Goal: Book appointment/travel/reservation

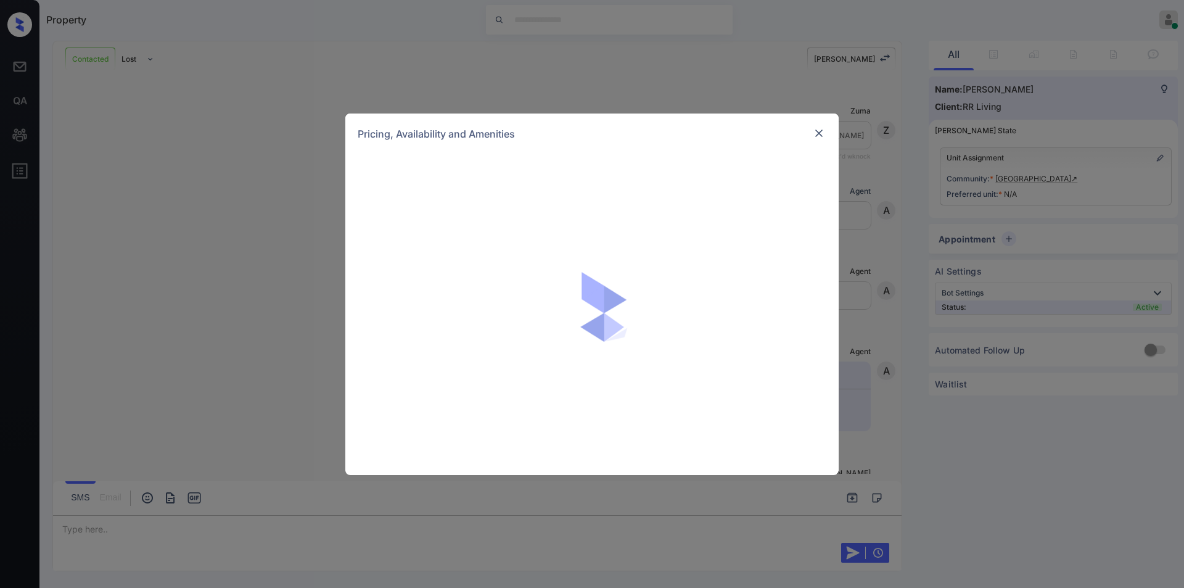
scroll to position [597, 0]
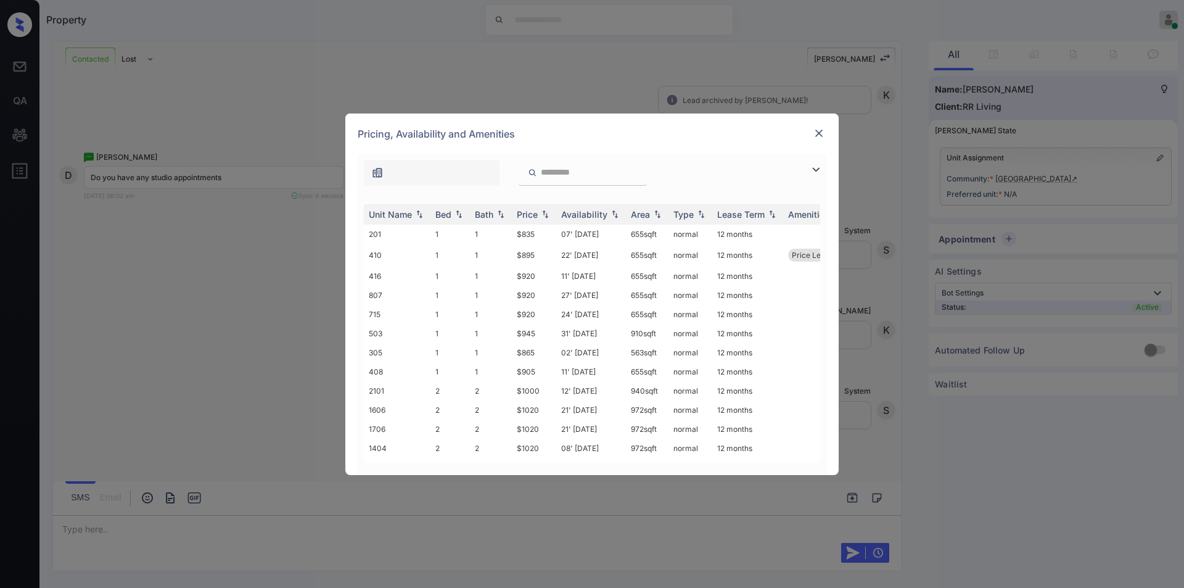
click at [809, 167] on img at bounding box center [815, 169] width 15 height 15
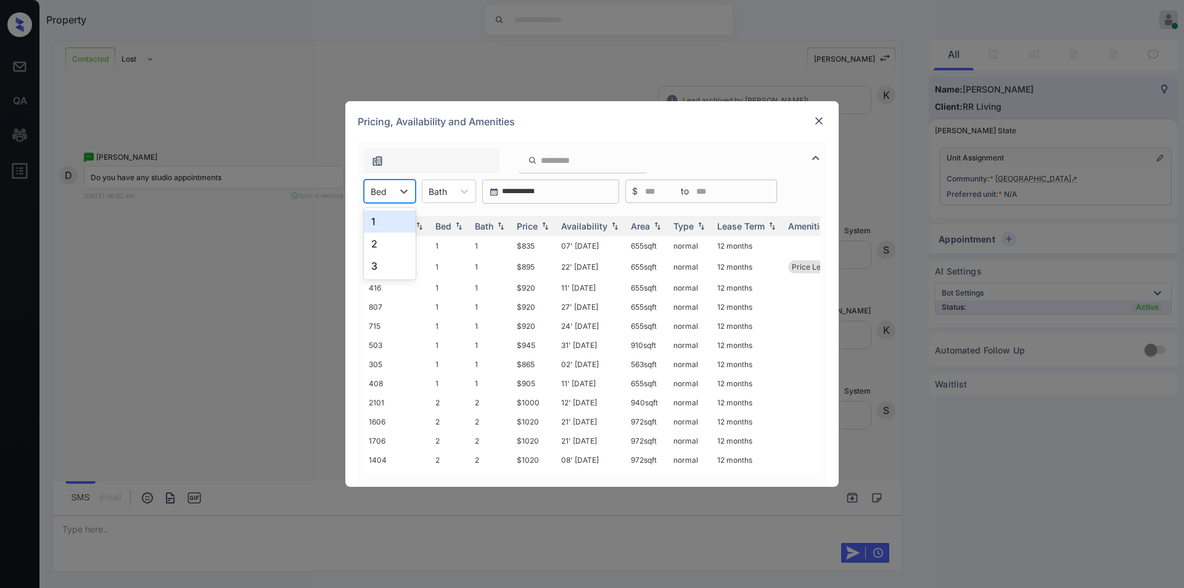
click at [379, 186] on div at bounding box center [379, 191] width 16 height 13
click at [380, 220] on div "1" at bounding box center [390, 221] width 52 height 22
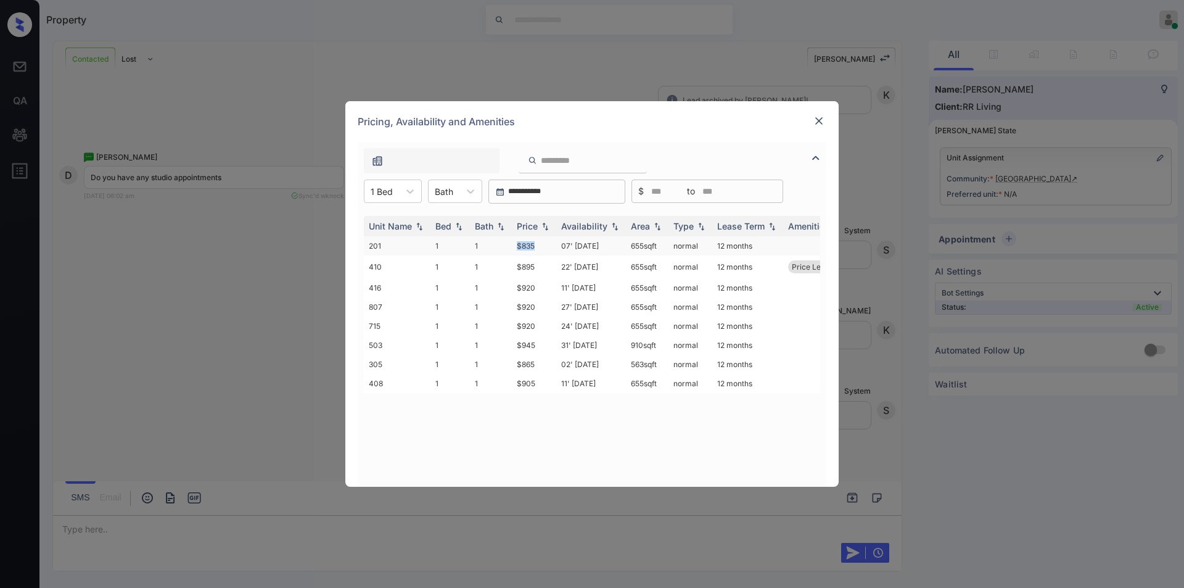
drag, startPoint x: 511, startPoint y: 245, endPoint x: 545, endPoint y: 242, distance: 34.1
click at [545, 242] on tr "201 1 1 $835 07' Nov 25 655 sqft normal 12 months" at bounding box center [686, 245] width 644 height 19
copy tr "$835"
click at [818, 123] on img at bounding box center [819, 121] width 12 height 12
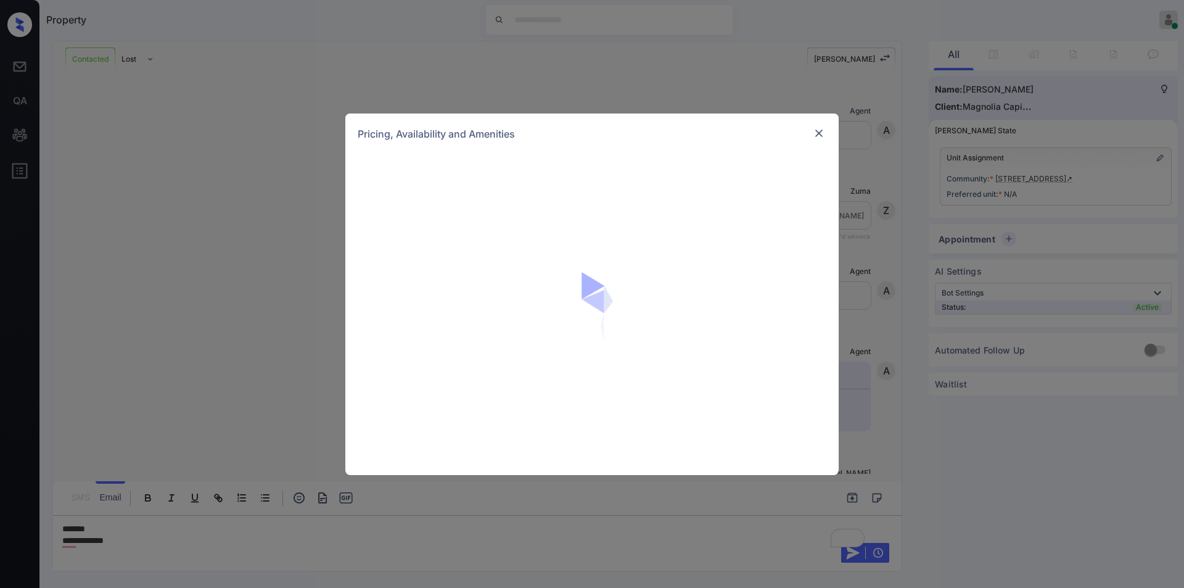
scroll to position [874, 0]
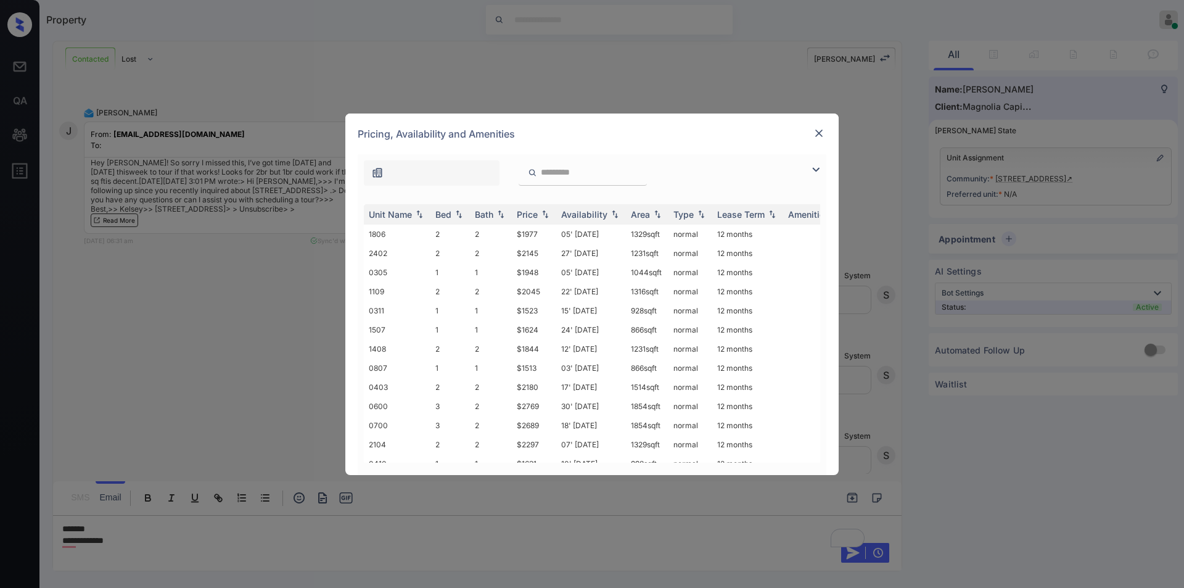
click at [813, 170] on img at bounding box center [815, 169] width 15 height 15
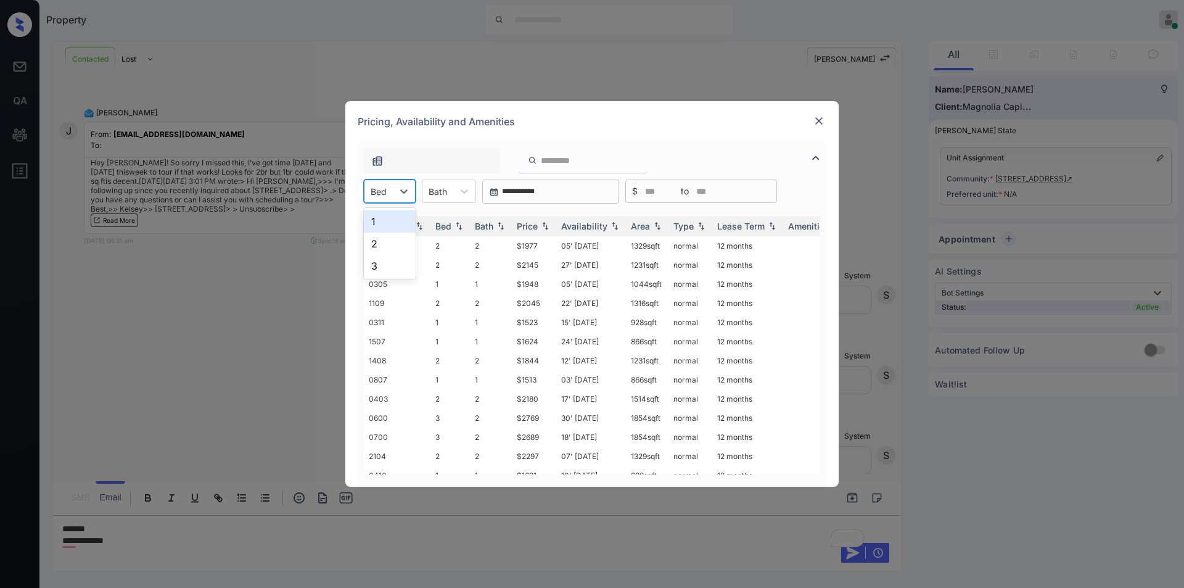
click at [390, 189] on div "Bed" at bounding box center [378, 192] width 28 height 18
click at [379, 219] on div "1" at bounding box center [390, 221] width 52 height 22
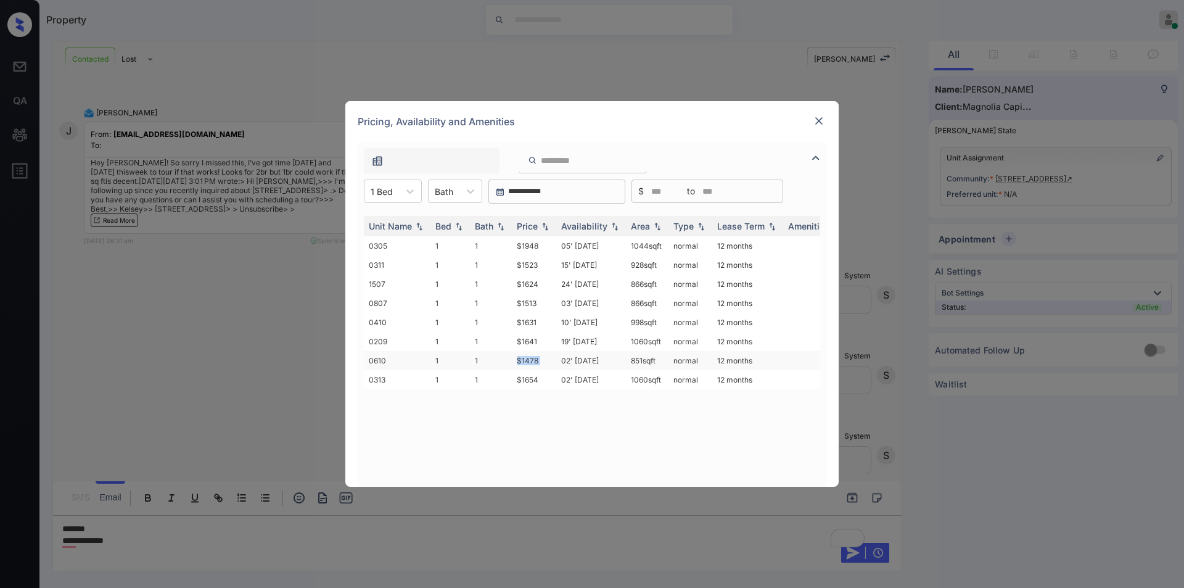
drag, startPoint x: 514, startPoint y: 365, endPoint x: 564, endPoint y: 364, distance: 49.3
click at [564, 364] on tr "0610 1 1 $1478 02' Aug 25 851 sqft normal 12 months" at bounding box center [686, 360] width 644 height 19
copy td "$1478"
click at [816, 118] on img at bounding box center [819, 121] width 12 height 12
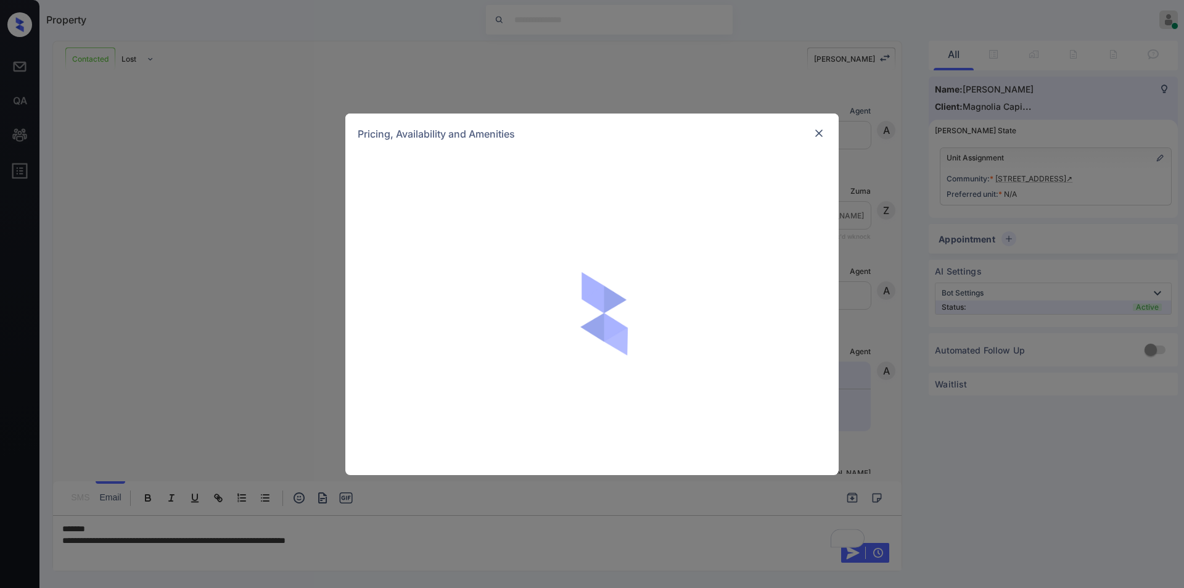
scroll to position [874, 0]
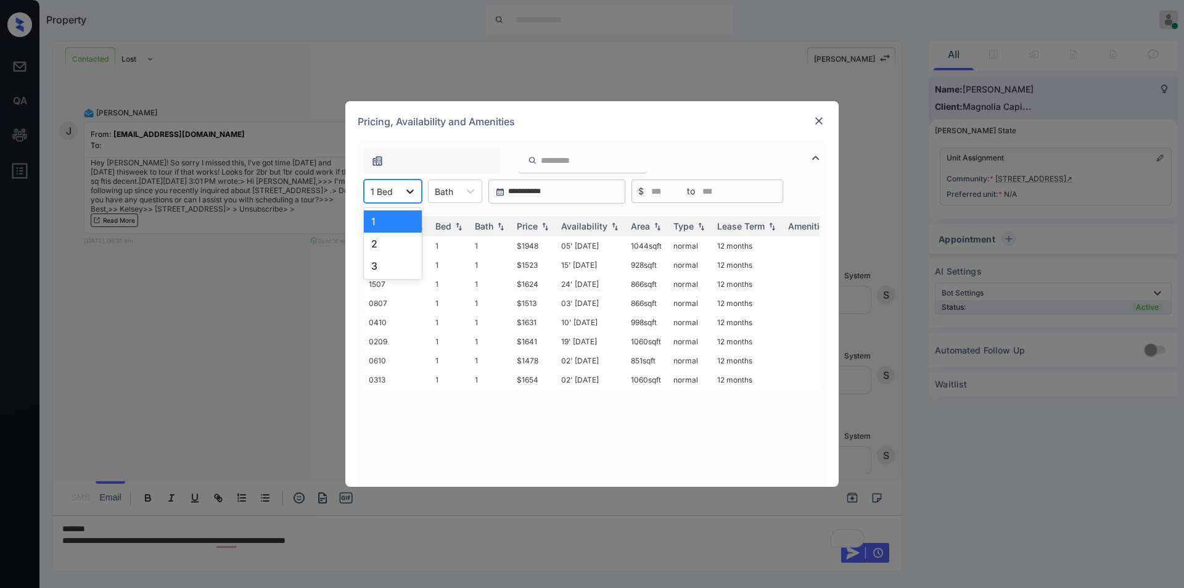
click at [400, 186] on div at bounding box center [410, 191] width 22 height 22
click at [382, 244] on div "2" at bounding box center [393, 243] width 58 height 22
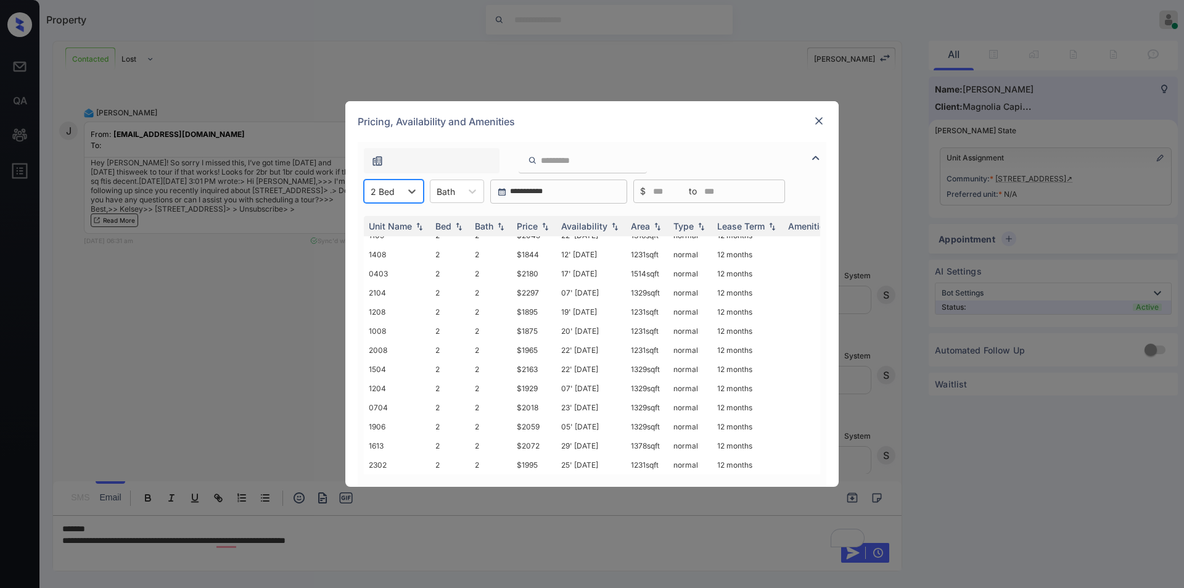
scroll to position [0, 0]
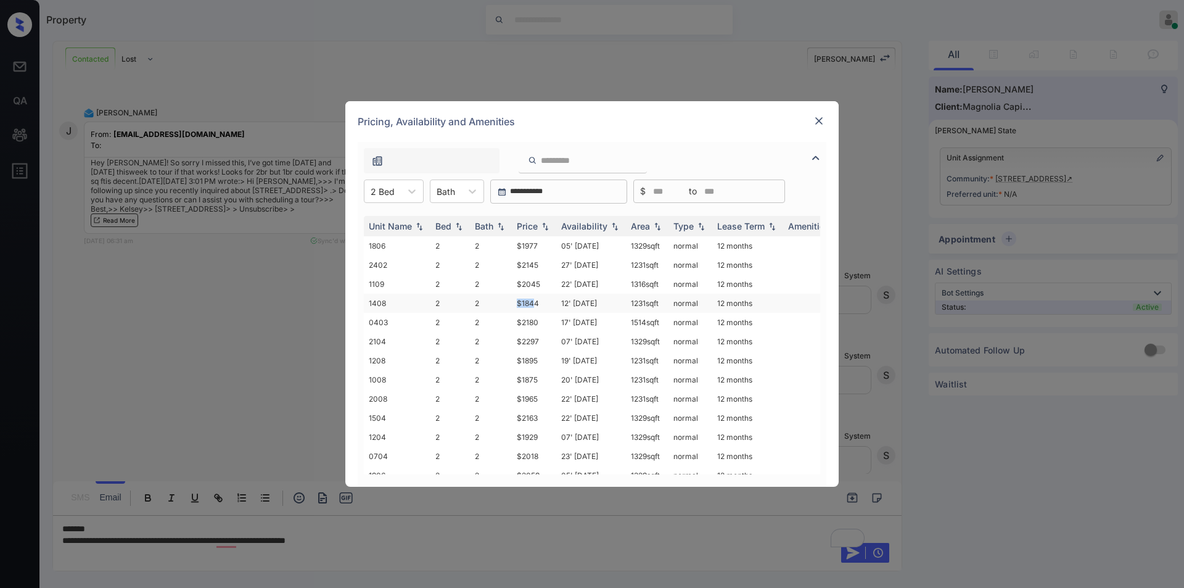
drag, startPoint x: 512, startPoint y: 303, endPoint x: 535, endPoint y: 303, distance: 22.8
click at [535, 303] on td "$1844" at bounding box center [534, 303] width 44 height 19
copy td "$184"
click at [503, 307] on td "2" at bounding box center [491, 303] width 42 height 19
drag, startPoint x: 529, startPoint y: 303, endPoint x: 541, endPoint y: 300, distance: 12.0
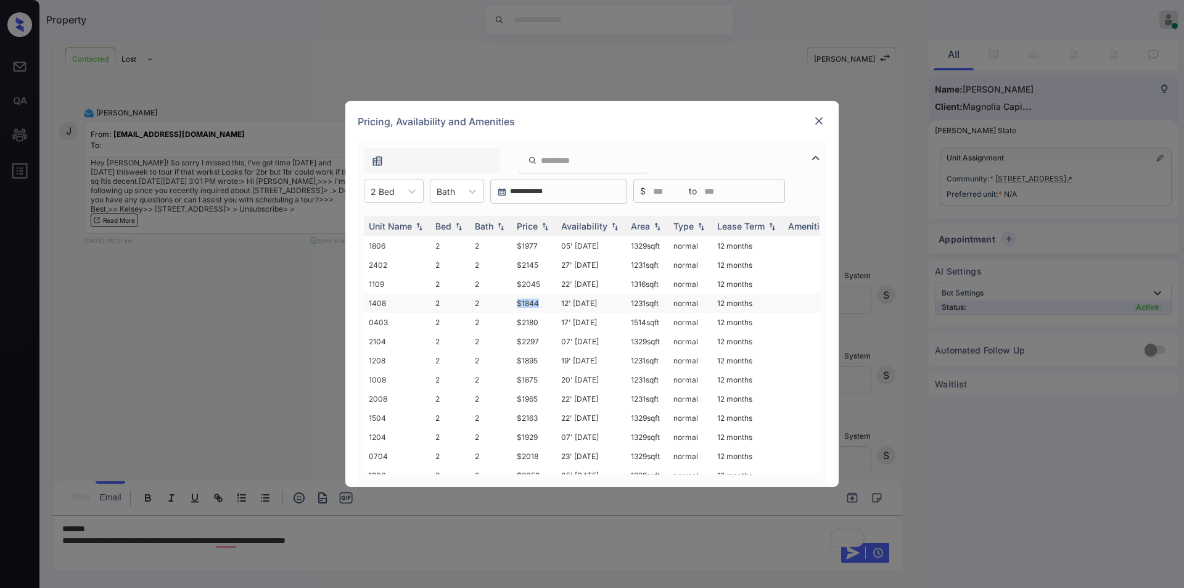
click at [541, 300] on tr "1408 2 2 $1844 12' Aug 25 1231 sqft normal 12 months" at bounding box center [686, 303] width 644 height 19
copy tr "$1844"
click at [528, 305] on td "$1844" at bounding box center [534, 303] width 44 height 19
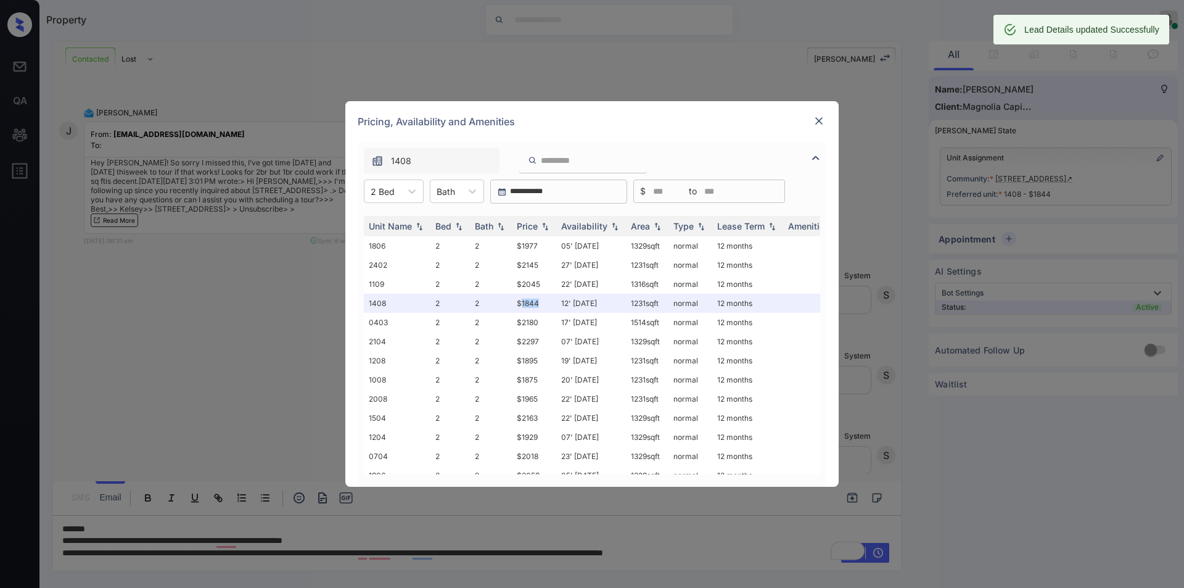
click at [819, 122] on img at bounding box center [819, 121] width 12 height 12
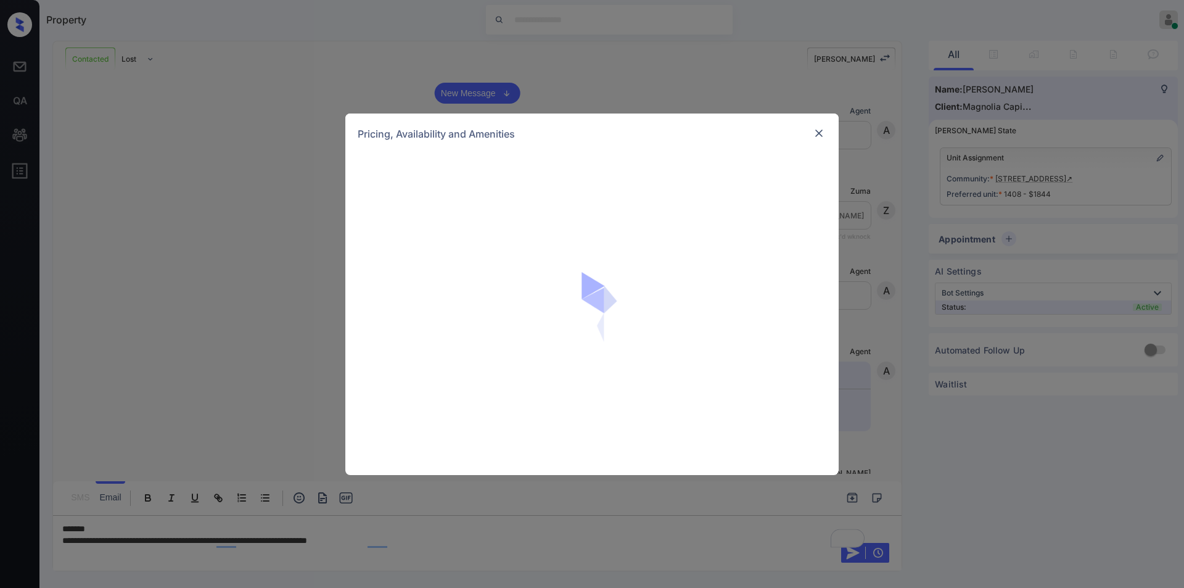
scroll to position [874, 0]
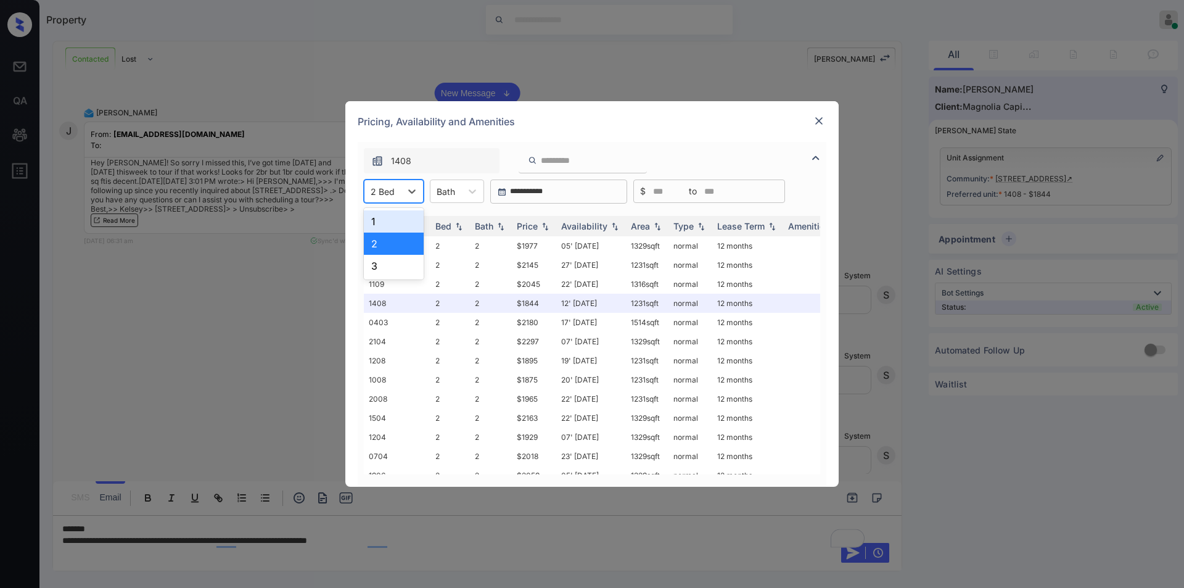
click at [392, 192] on div at bounding box center [383, 191] width 24 height 13
click at [384, 222] on div "1" at bounding box center [394, 221] width 60 height 22
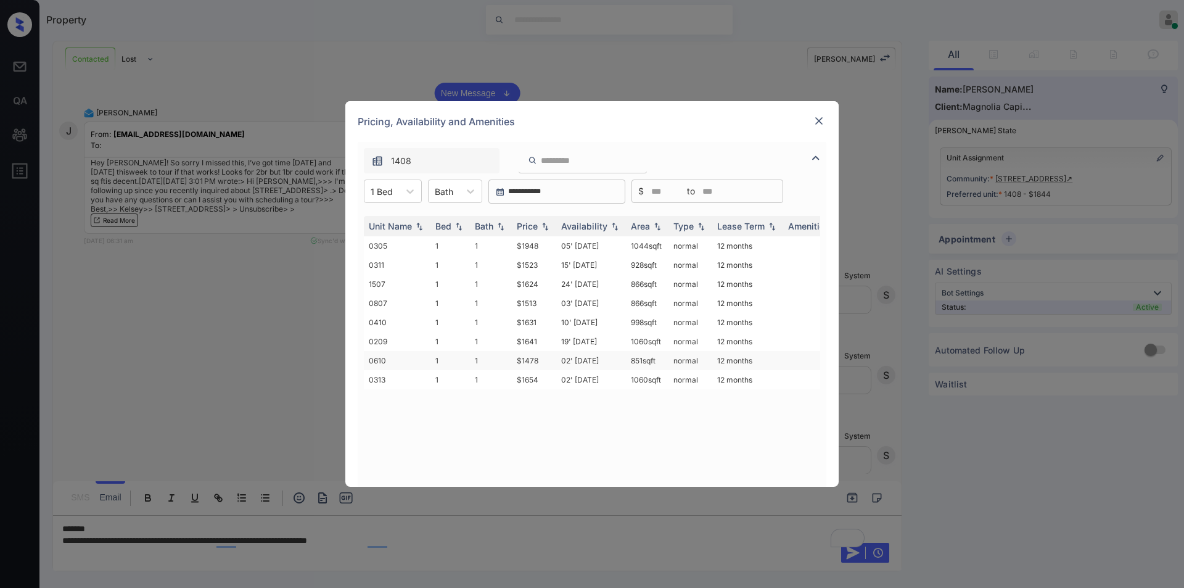
drag, startPoint x: 628, startPoint y: 361, endPoint x: 660, endPoint y: 361, distance: 32.7
click at [660, 361] on td "851 sqft" at bounding box center [647, 360] width 43 height 19
copy td "851 sqft"
click at [814, 115] on img at bounding box center [819, 121] width 12 height 12
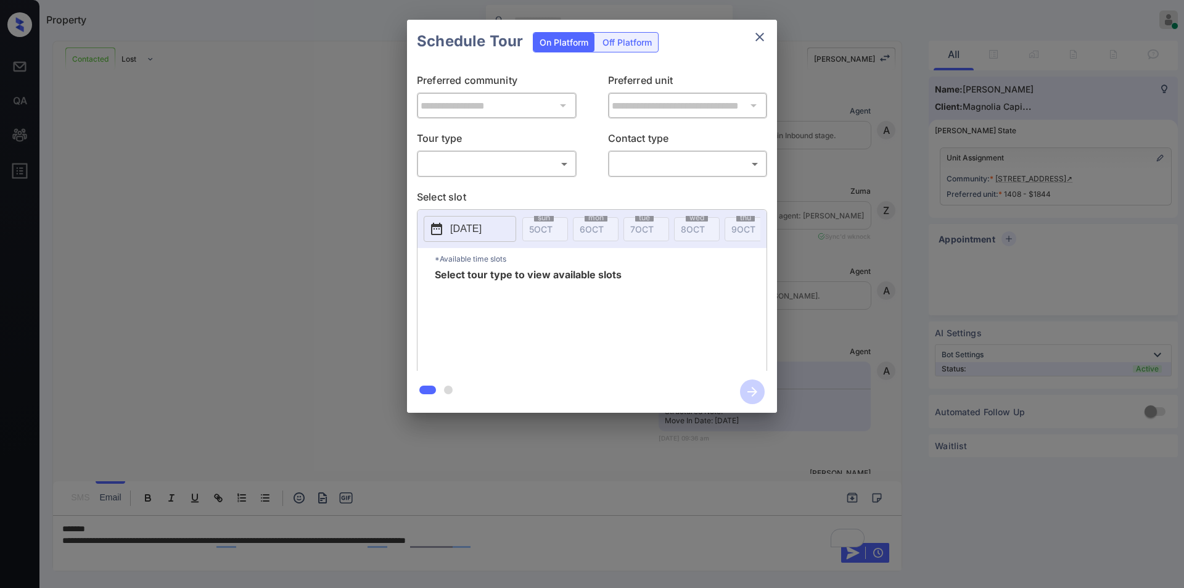
scroll to position [874, 0]
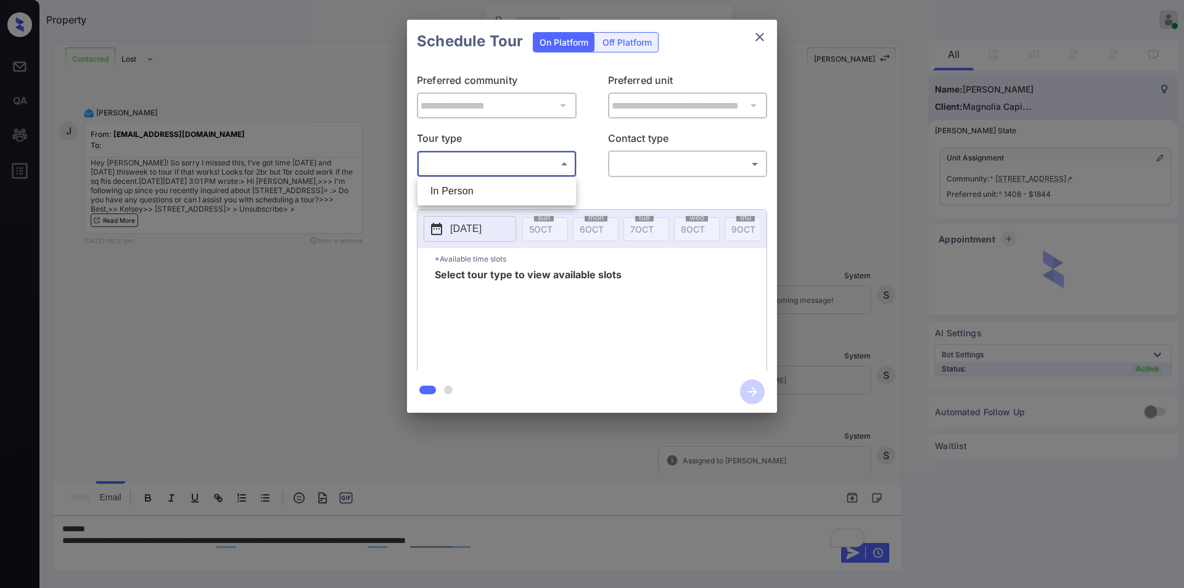
drag, startPoint x: 487, startPoint y: 166, endPoint x: 454, endPoint y: 197, distance: 44.9
click at [484, 166] on body "Property [PERSON_NAME] Online Set yourself offline Set yourself on break Profil…" at bounding box center [592, 294] width 1184 height 588
click at [454, 197] on li "In Person" at bounding box center [497, 191] width 152 height 22
type input "********"
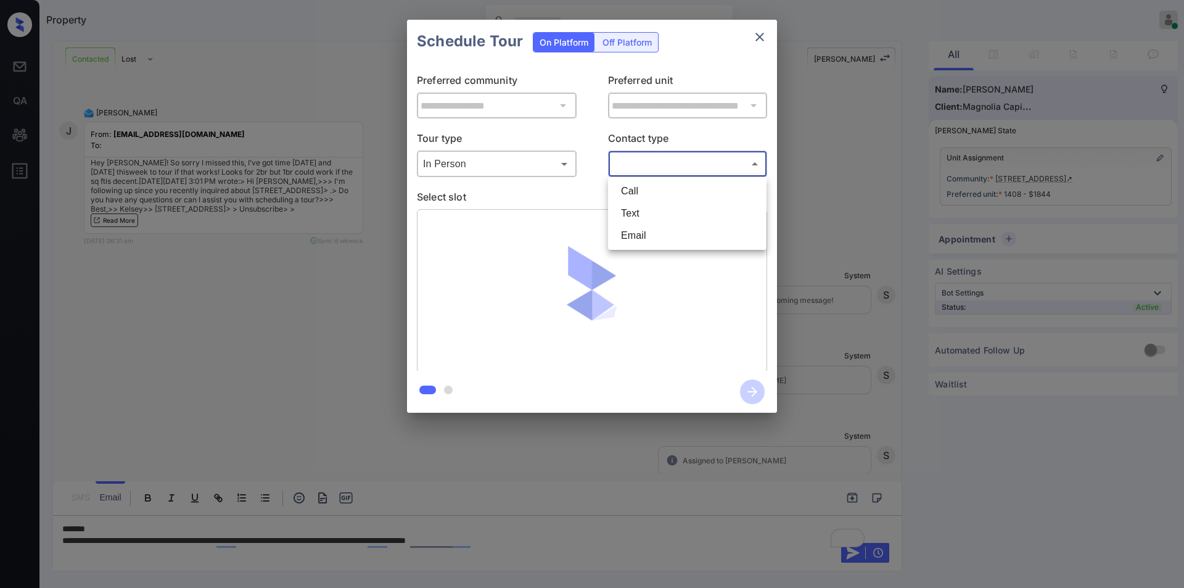
drag, startPoint x: 659, startPoint y: 165, endPoint x: 628, endPoint y: 200, distance: 47.6
click at [657, 165] on body "Property [PERSON_NAME] Online Set yourself offline Set yourself on break Profil…" at bounding box center [592, 294] width 1184 height 588
click at [648, 216] on li "Text" at bounding box center [687, 213] width 152 height 22
type input "****"
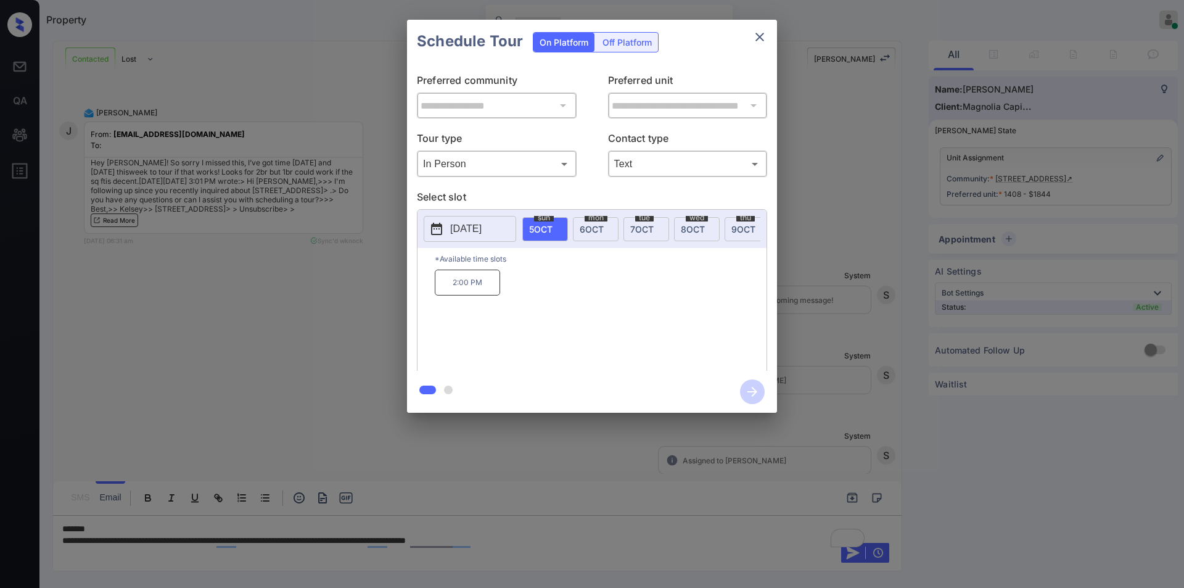
click at [734, 224] on span "[DATE]" at bounding box center [743, 229] width 24 height 10
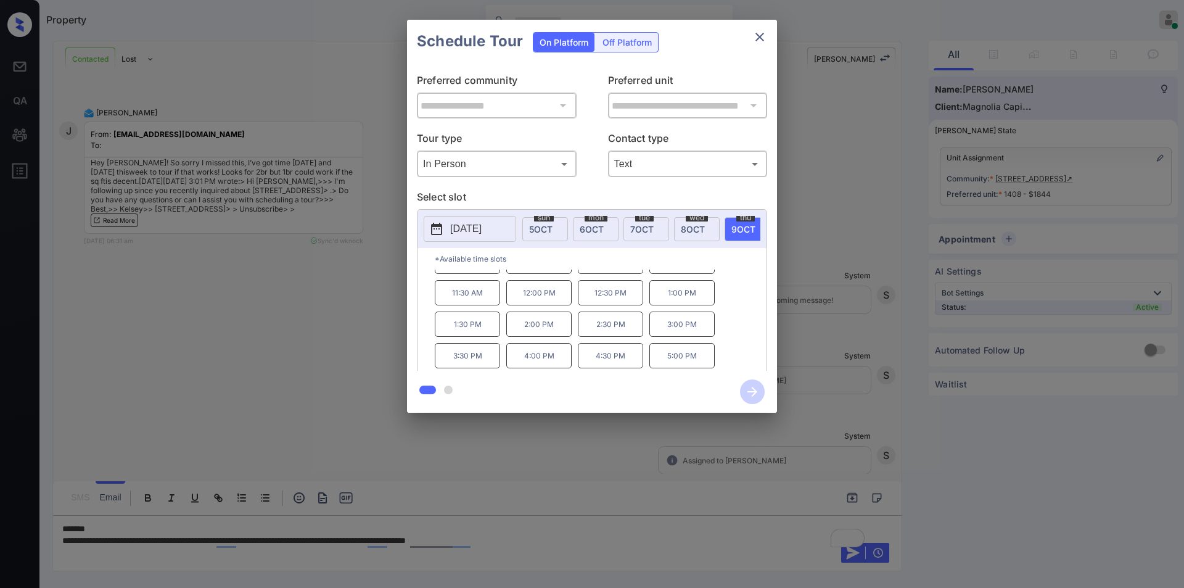
scroll to position [0, 0]
click at [290, 297] on div "**********" at bounding box center [592, 216] width 1184 height 432
